Goal: Task Accomplishment & Management: Manage account settings

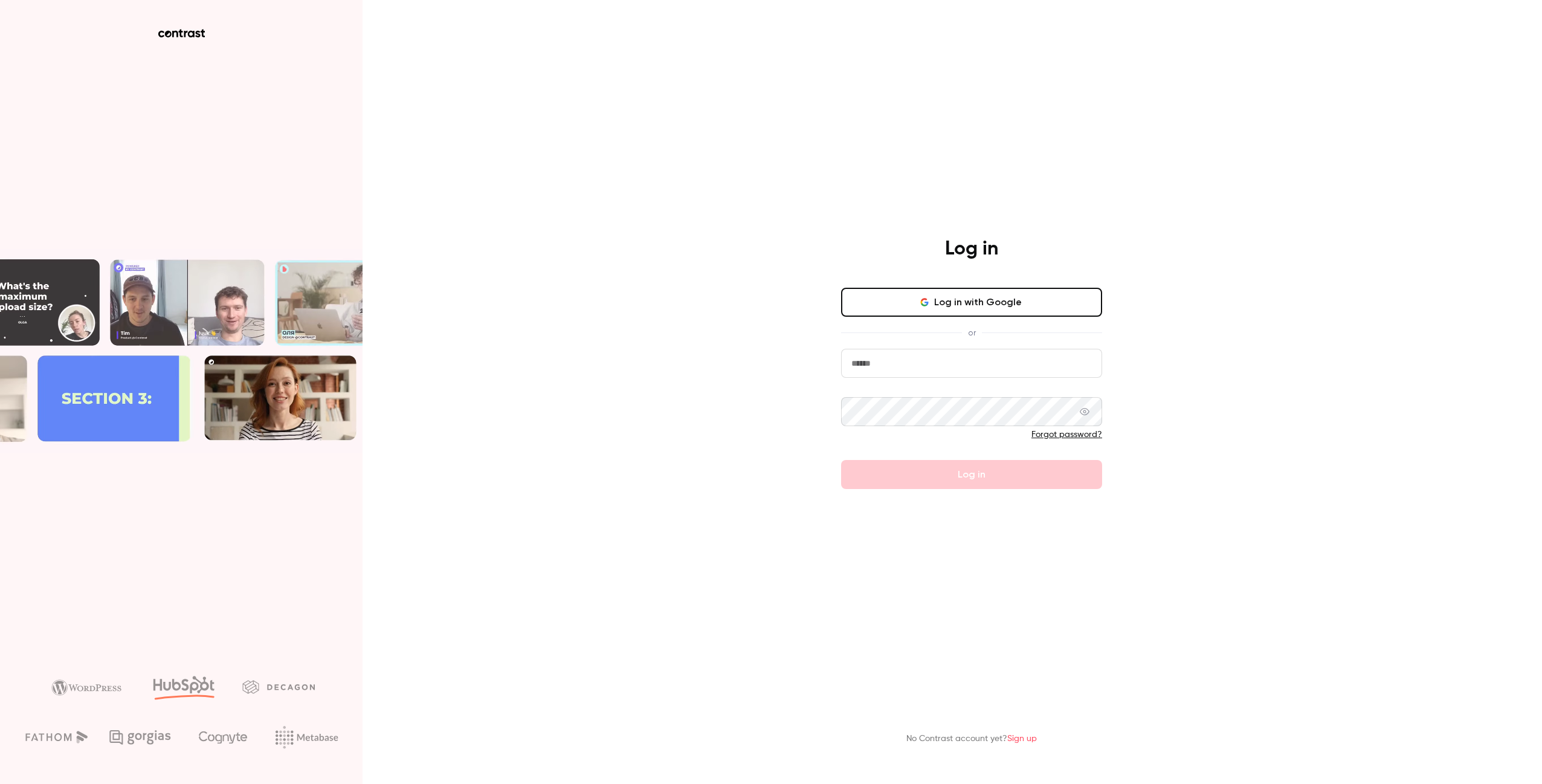
click at [1009, 279] on div "Log in Log in with Google or Forgot password? Log in" at bounding box center [972, 362] width 314 height 252
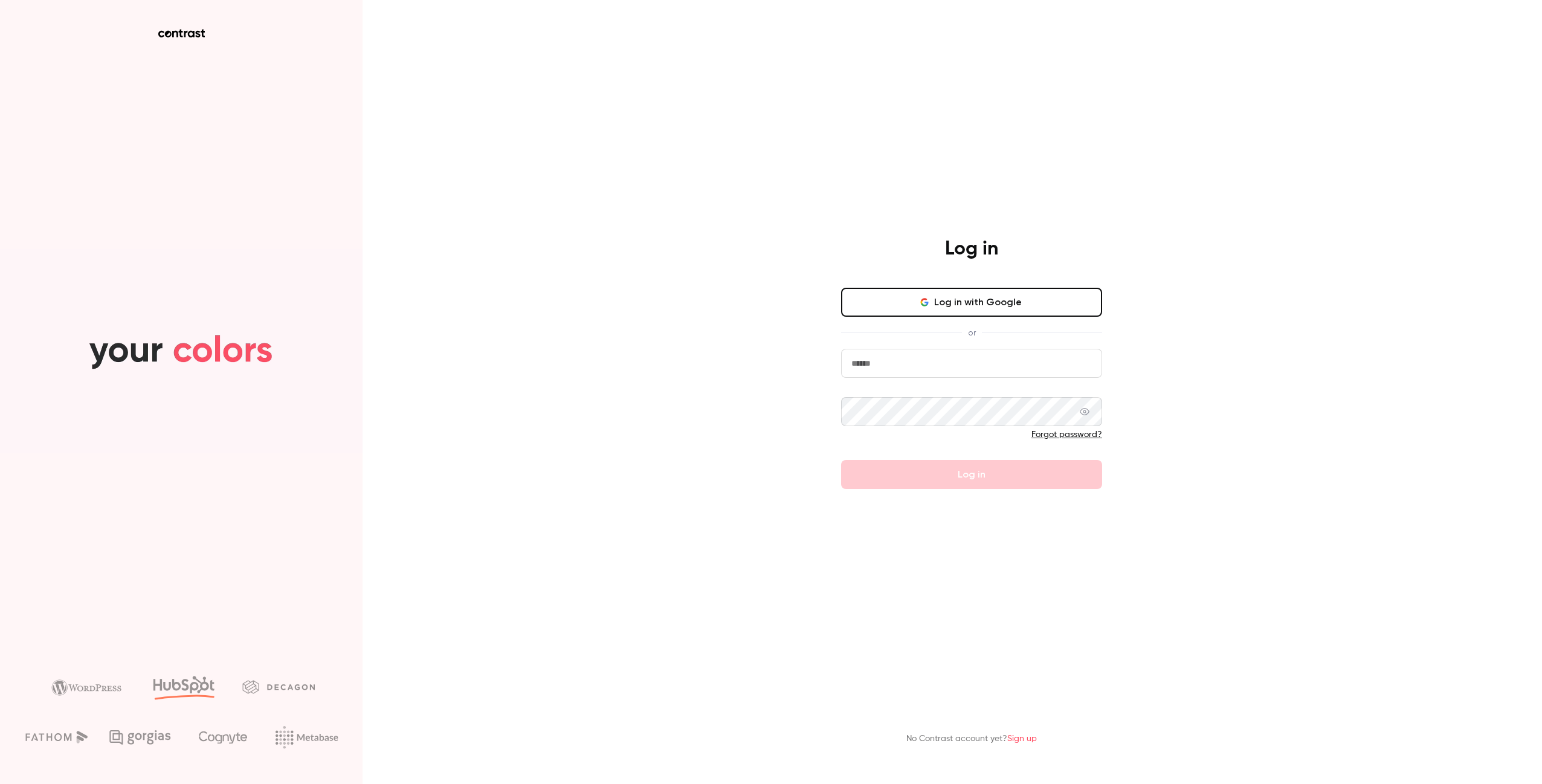
click at [997, 305] on button "Log in with Google" at bounding box center [972, 301] width 261 height 29
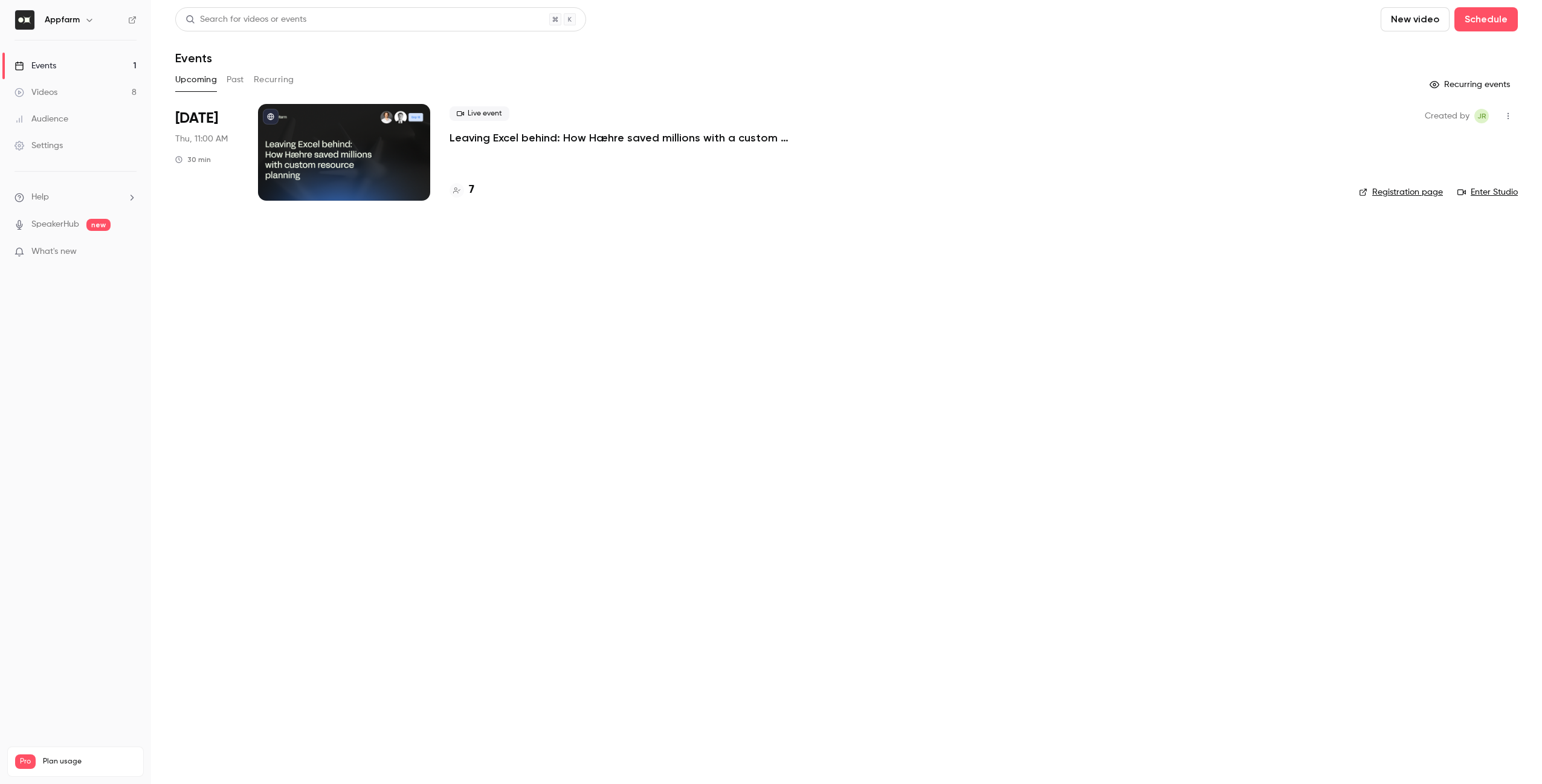
click at [231, 84] on button "Past" at bounding box center [235, 80] width 17 height 19
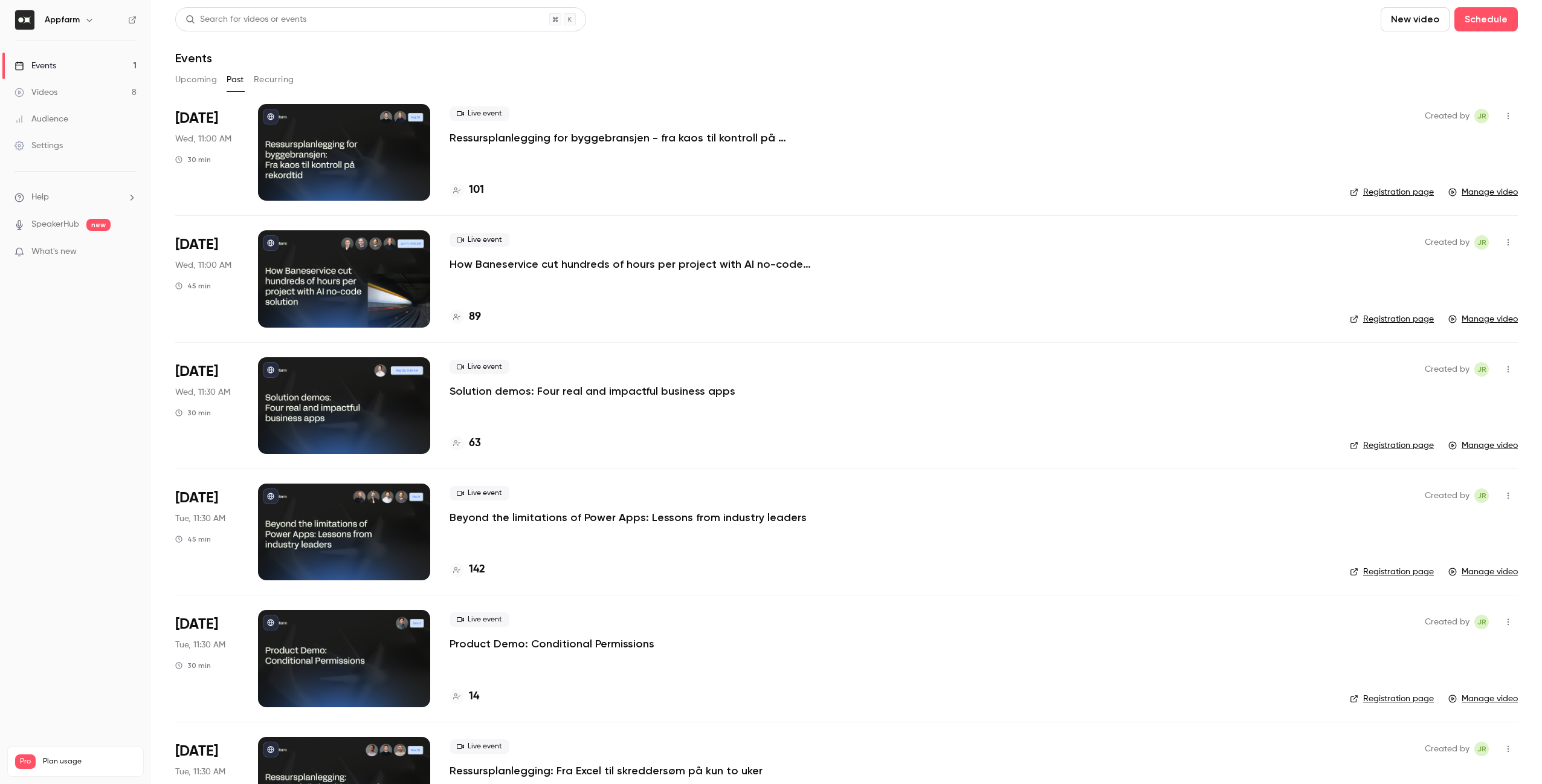
click at [211, 81] on button "Upcoming" at bounding box center [196, 80] width 41 height 19
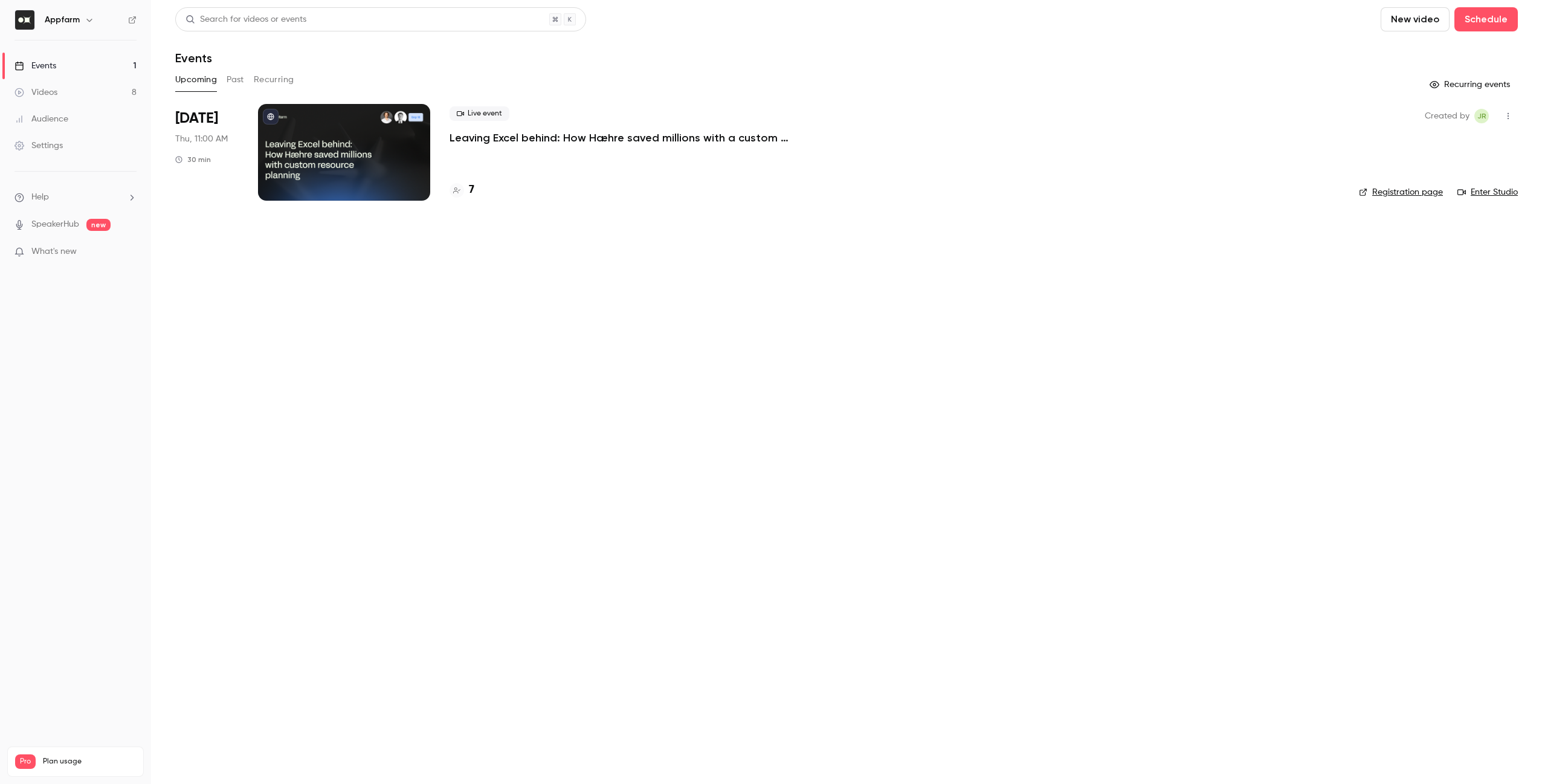
click at [241, 80] on button "Past" at bounding box center [235, 80] width 17 height 19
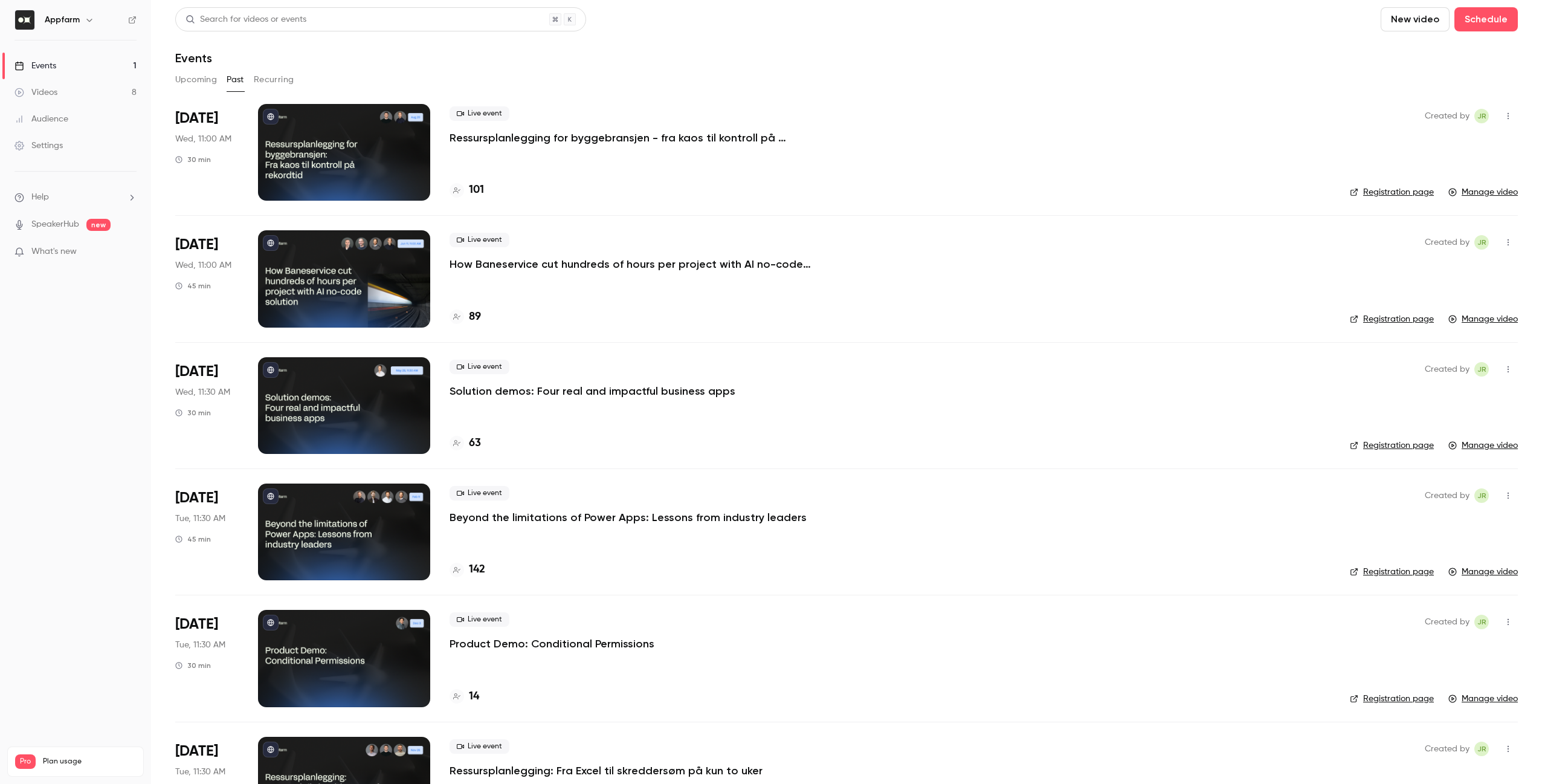
click at [571, 137] on p "Ressursplanlegging for byggebransjen - fra kaos til kontroll på rekordtid" at bounding box center [631, 138] width 362 height 15
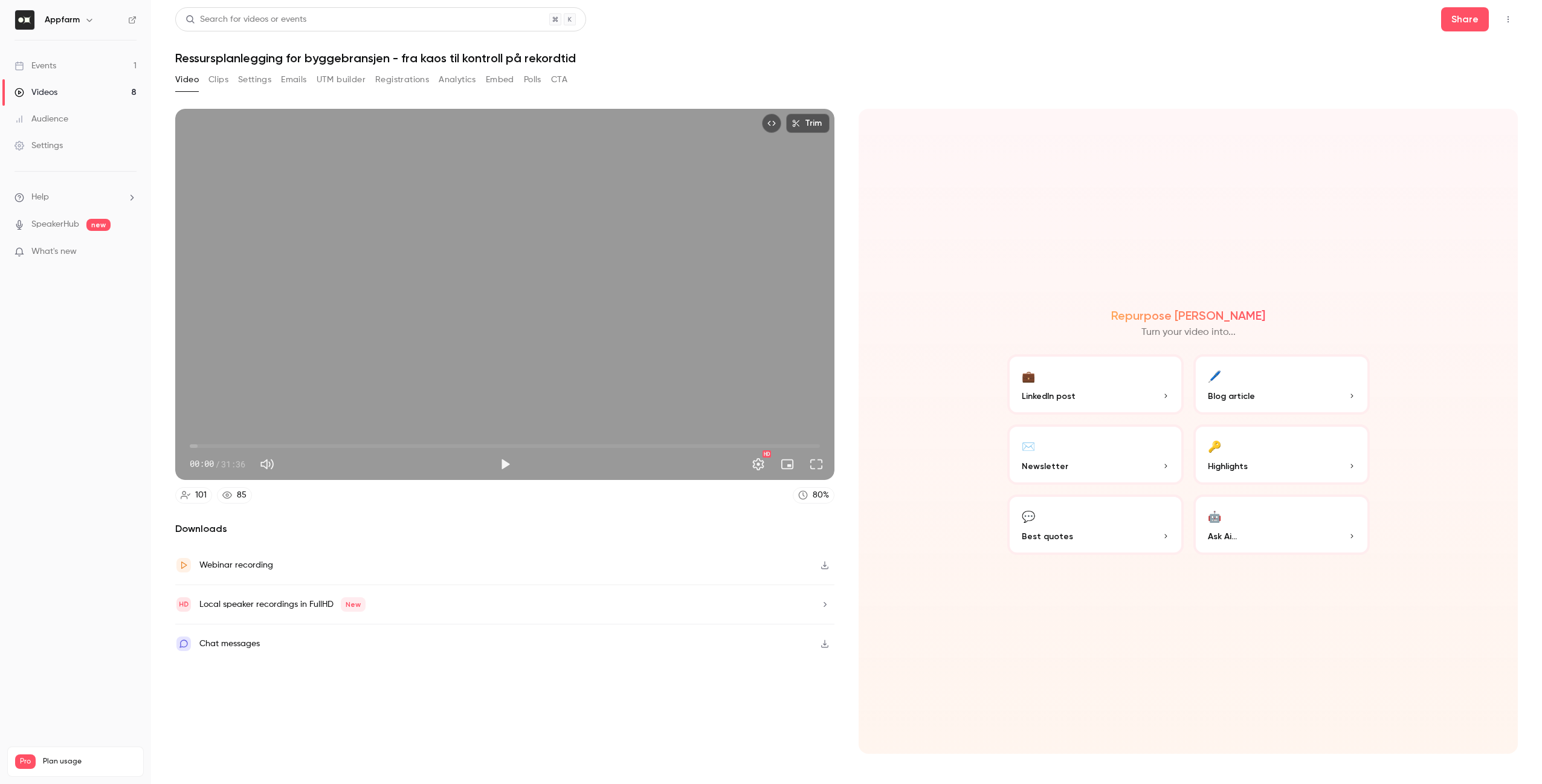
click at [408, 80] on button "Registrations" at bounding box center [402, 80] width 53 height 19
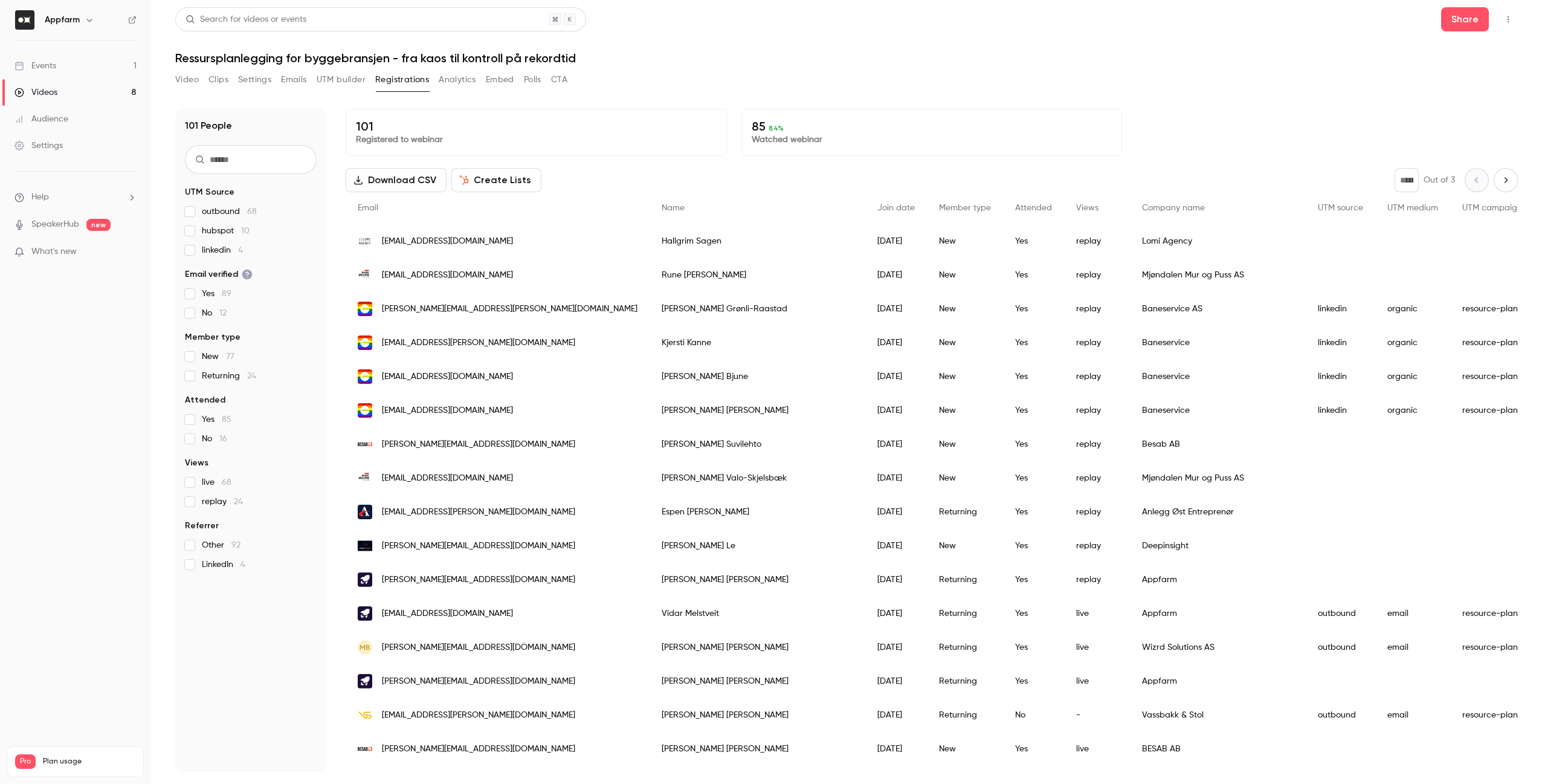
click at [241, 167] on input "text" at bounding box center [251, 159] width 132 height 29
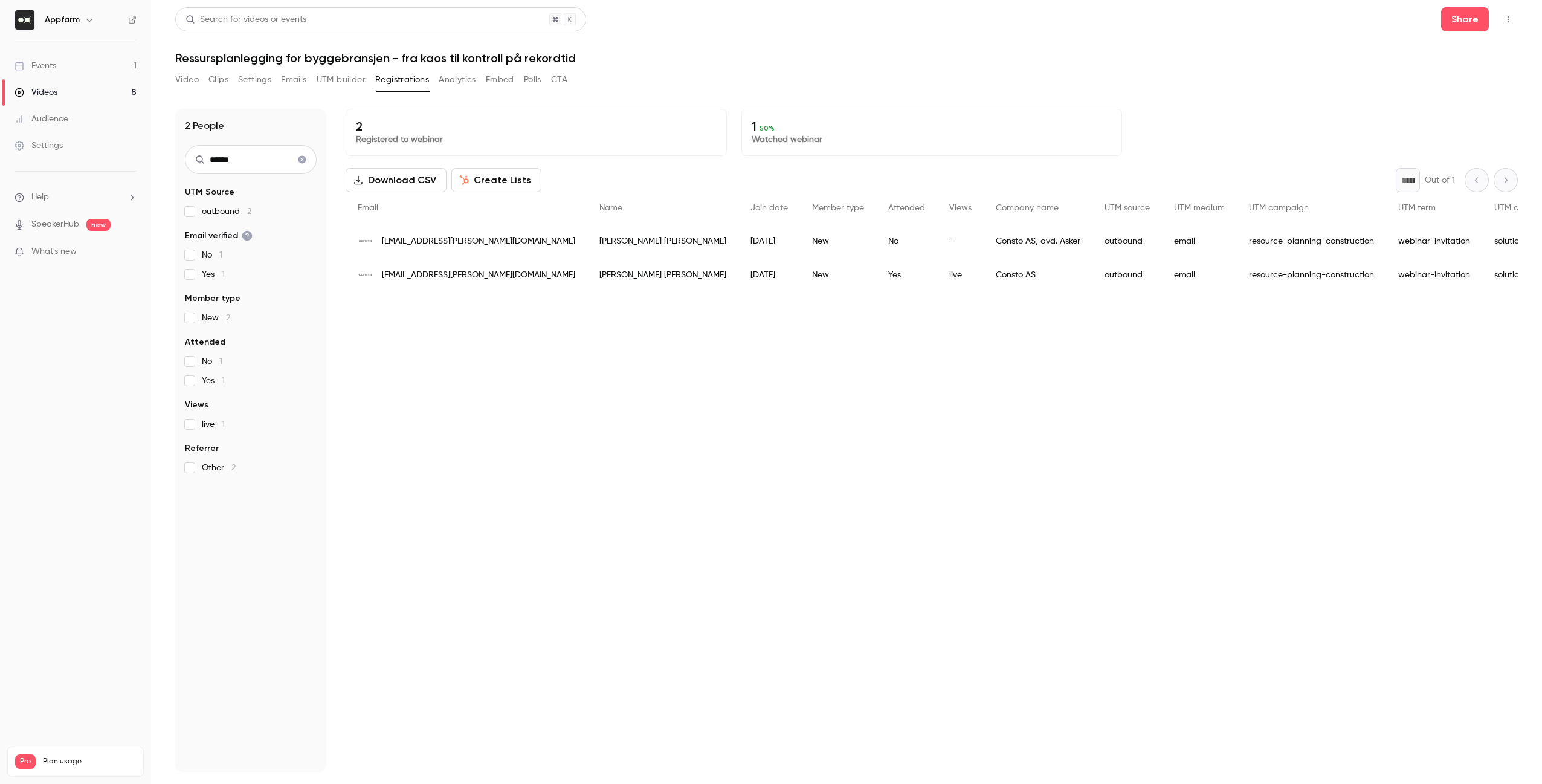
type input "******"
